Goal: Task Accomplishment & Management: Manage account settings

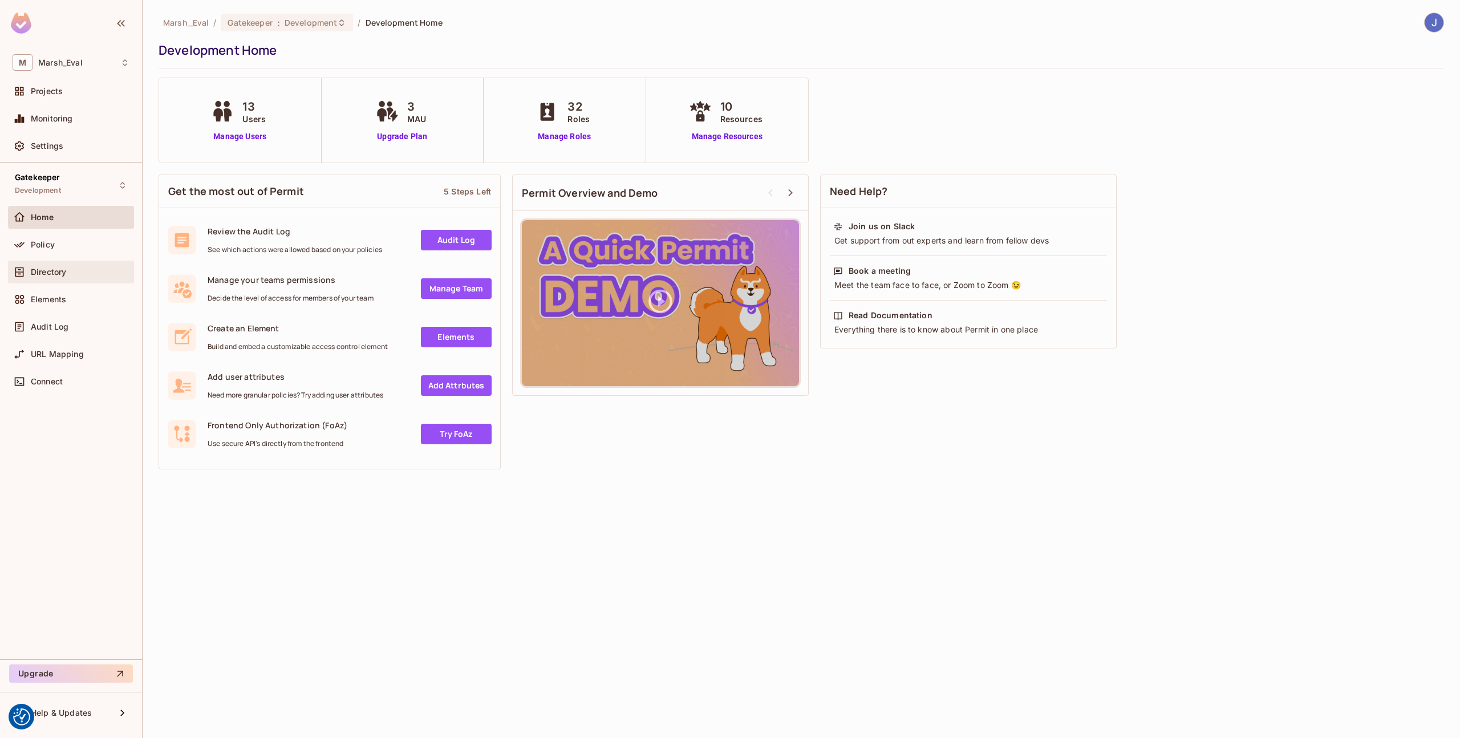
click at [54, 262] on div "Directory" at bounding box center [71, 272] width 126 height 23
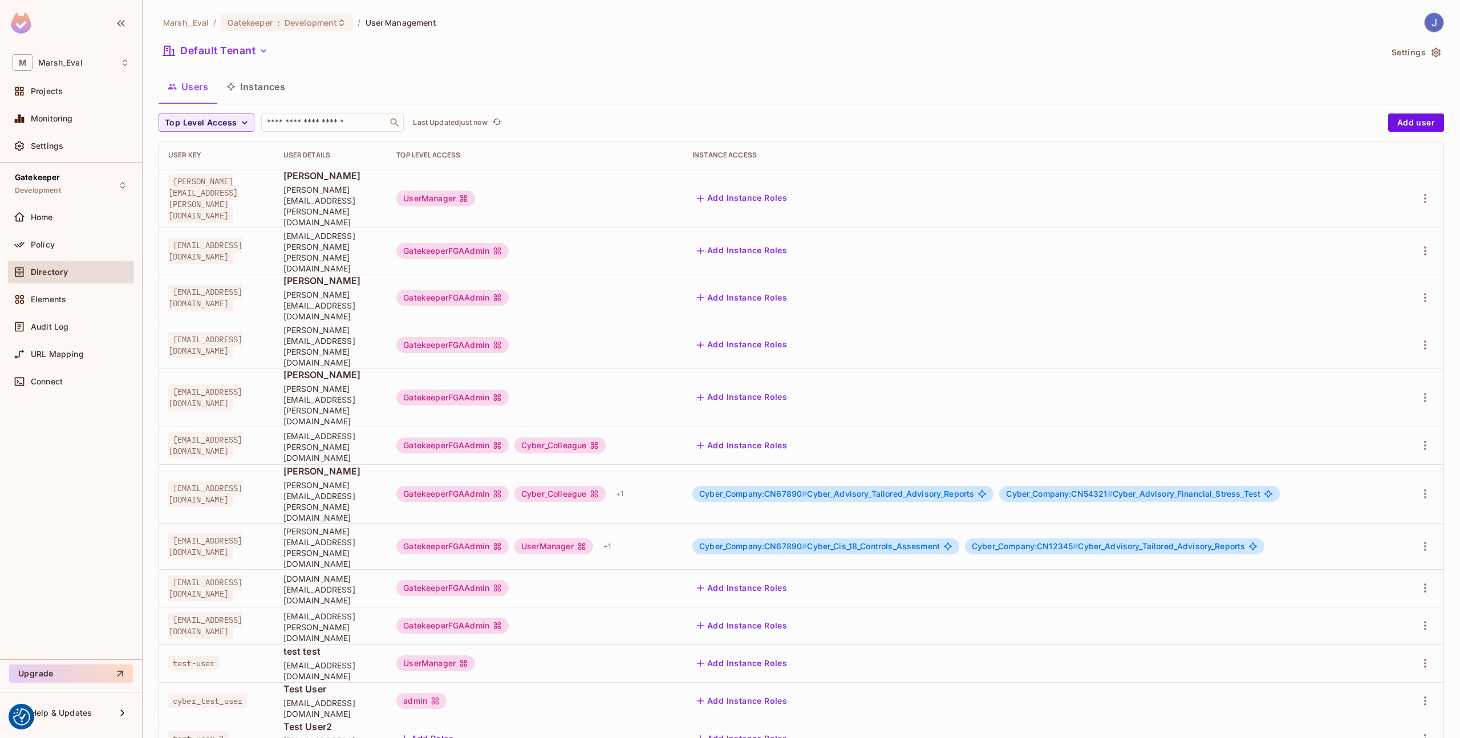
click at [674, 485] on div "GatekeeperFGAAdmin Cyber_Colleague + 1" at bounding box center [535, 494] width 278 height 18
click at [628, 485] on div "+ 1" at bounding box center [619, 494] width 17 height 18
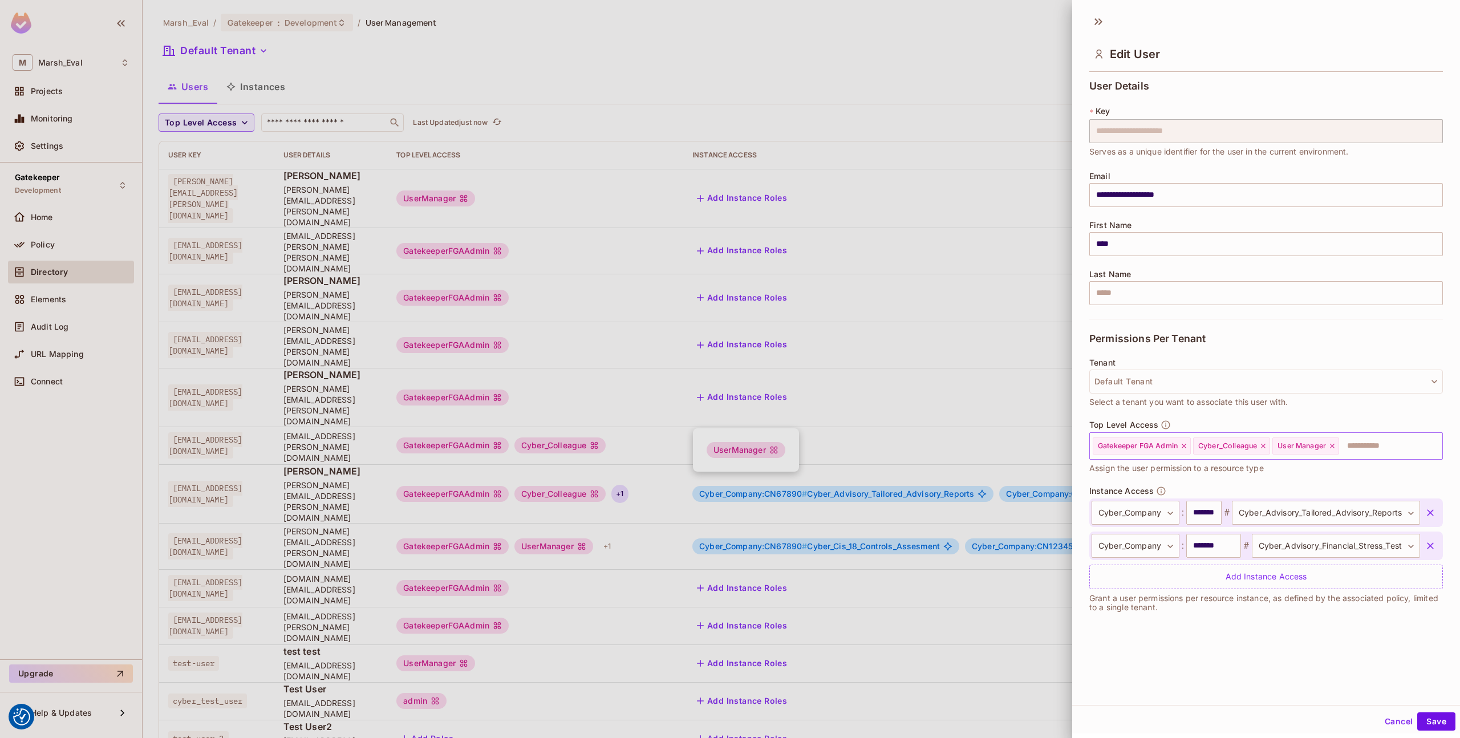
click at [1334, 445] on icon at bounding box center [1332, 446] width 8 height 8
click at [1436, 712] on button "Save" at bounding box center [1436, 721] width 38 height 18
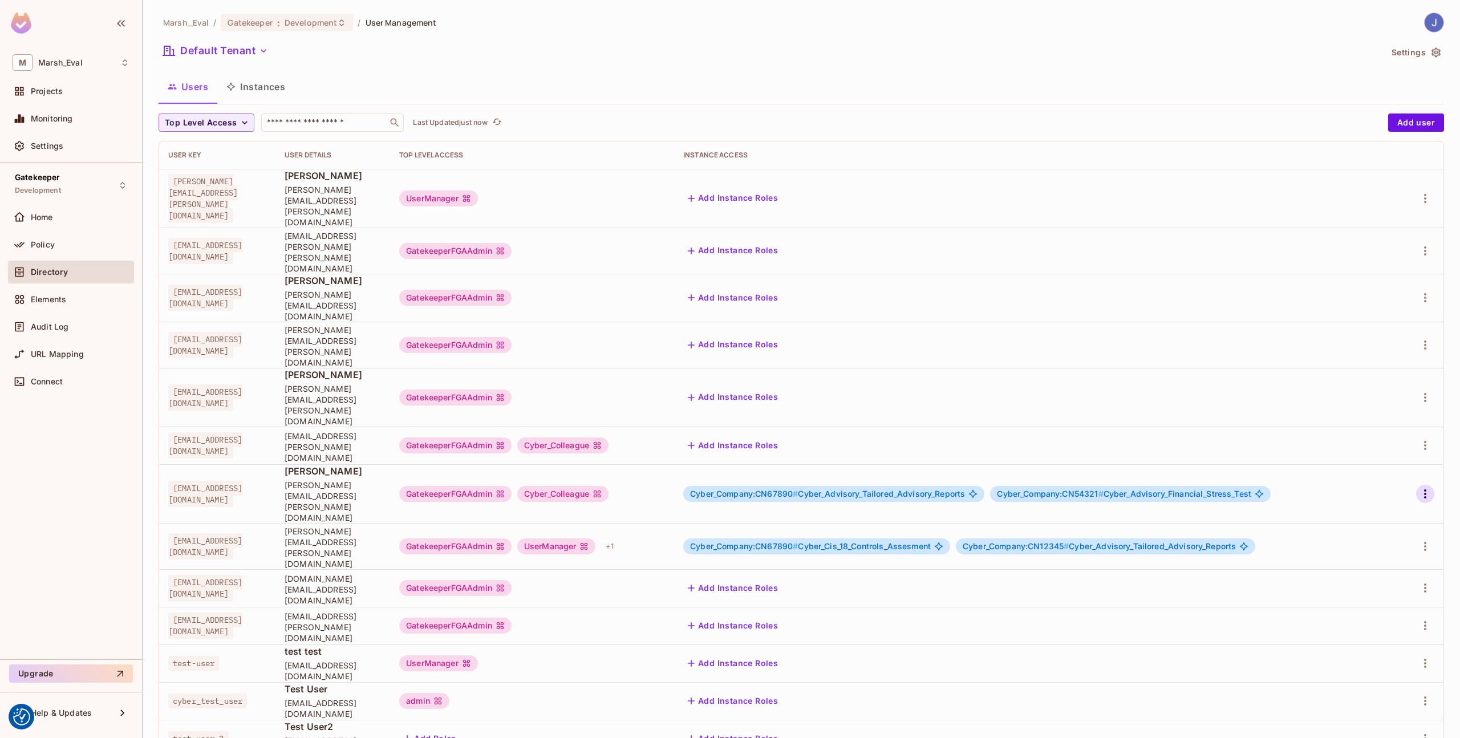
click at [1421, 487] on icon "button" at bounding box center [1425, 494] width 14 height 14
click at [1372, 443] on span "Edit" at bounding box center [1365, 440] width 22 height 18
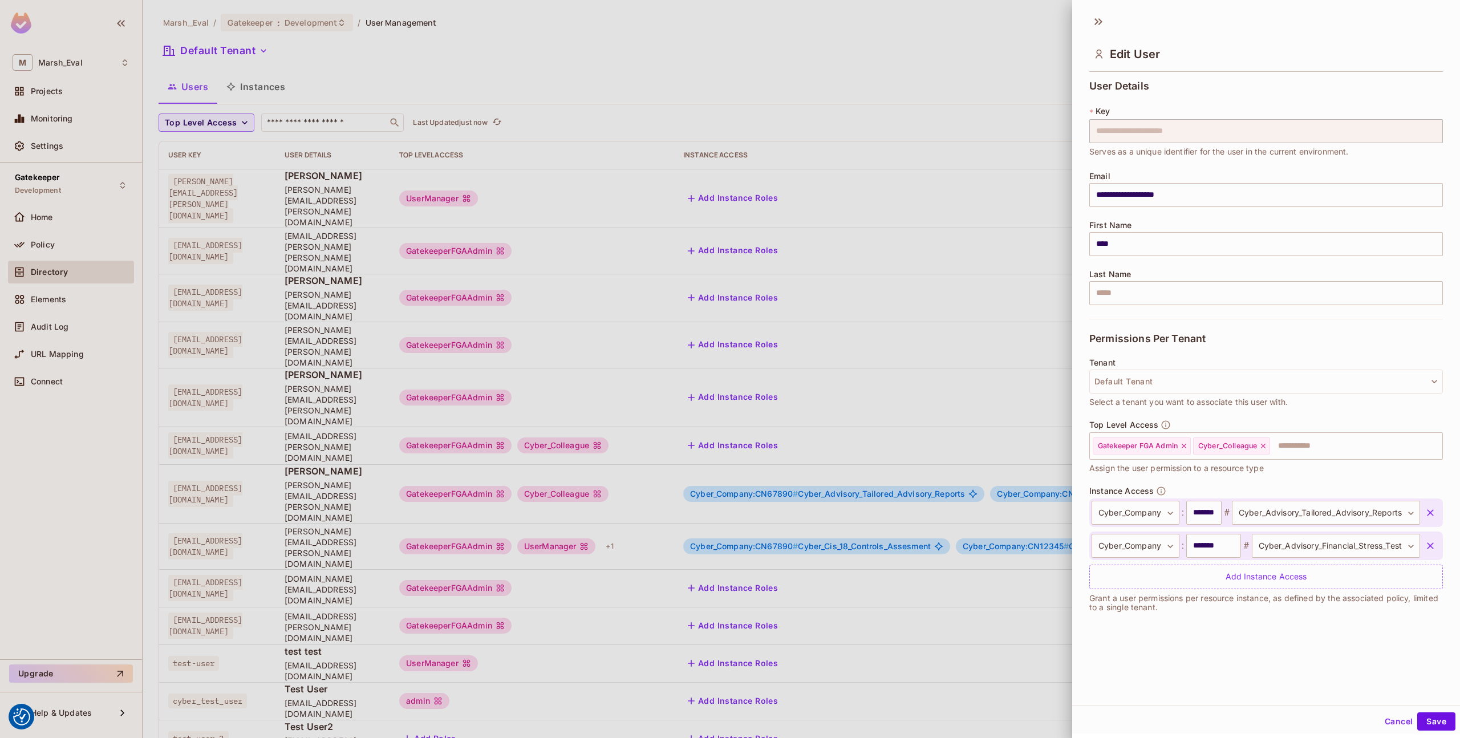
scroll to position [2, 0]
click at [1305, 448] on input "text" at bounding box center [1345, 444] width 149 height 23
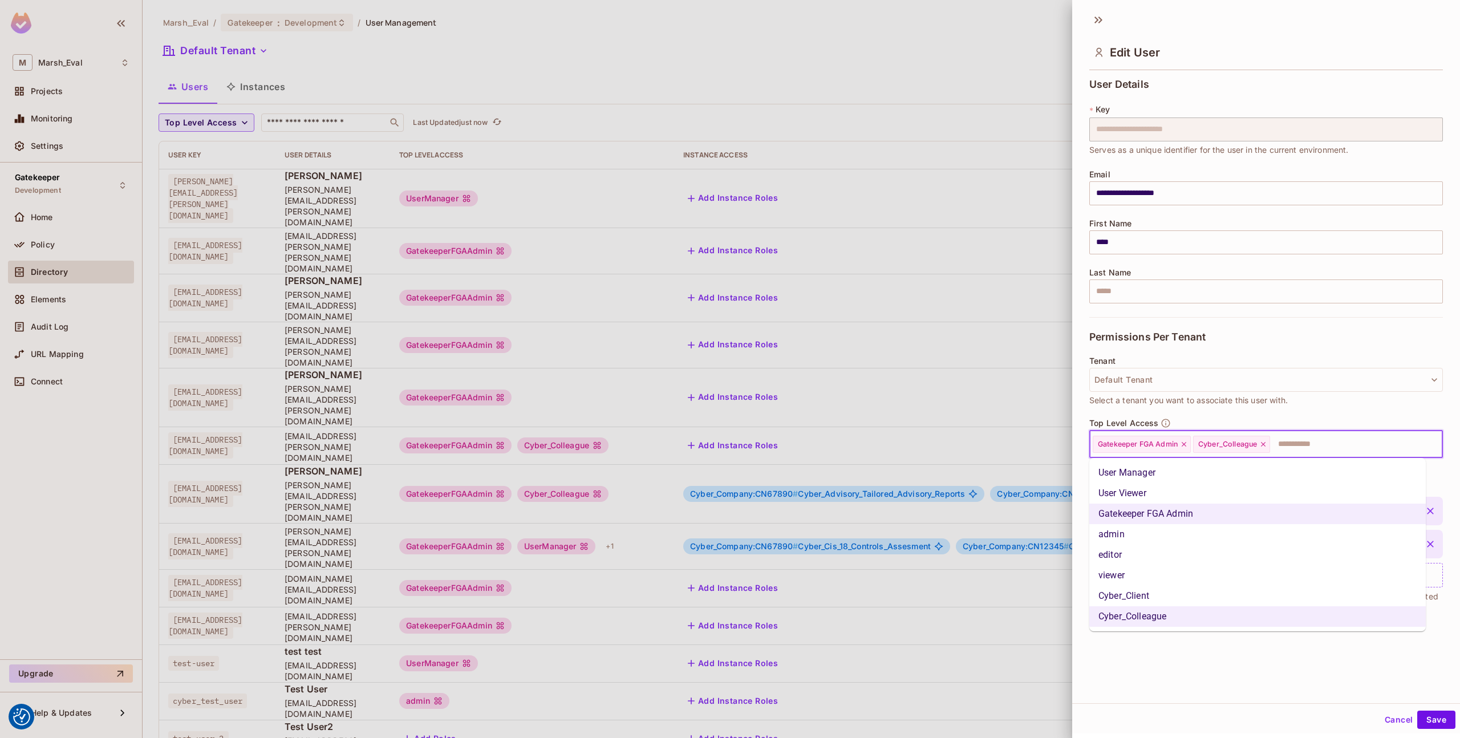
click at [1136, 476] on li "User Manager" at bounding box center [1257, 473] width 336 height 21
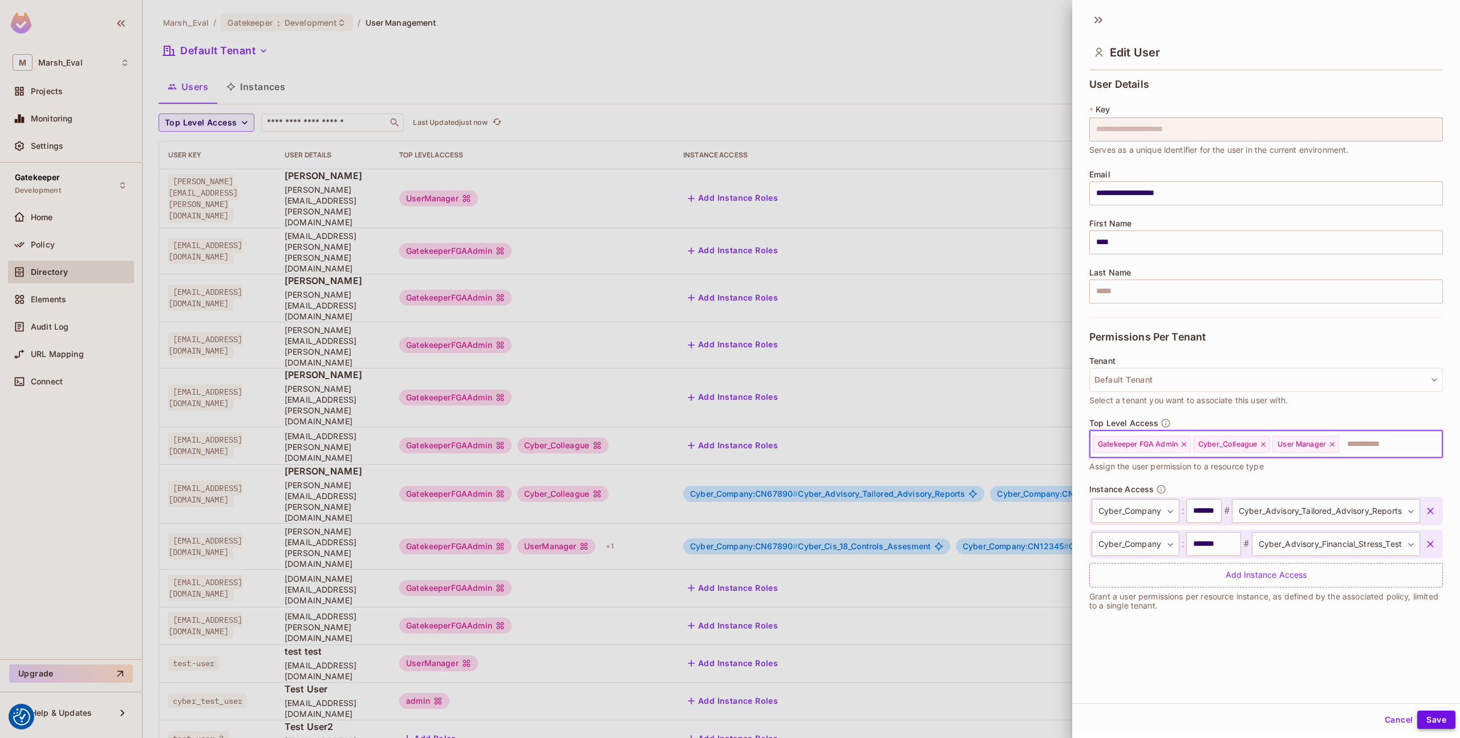
click at [1425, 715] on button "Save" at bounding box center [1436, 720] width 38 height 18
